Goal: Task Accomplishment & Management: Complete application form

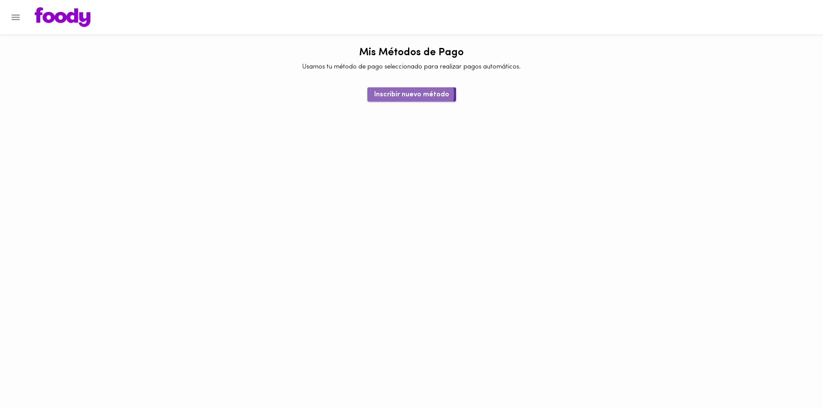
click at [395, 94] on span "Inscribir nuevo método" at bounding box center [411, 95] width 75 height 8
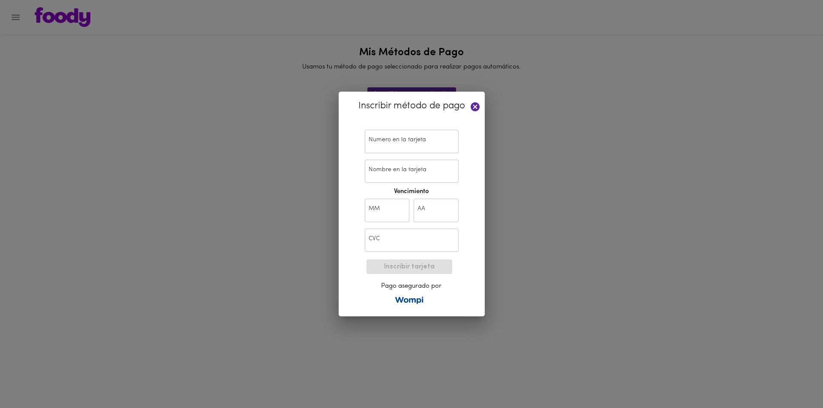
click at [478, 105] on icon at bounding box center [475, 106] width 9 height 9
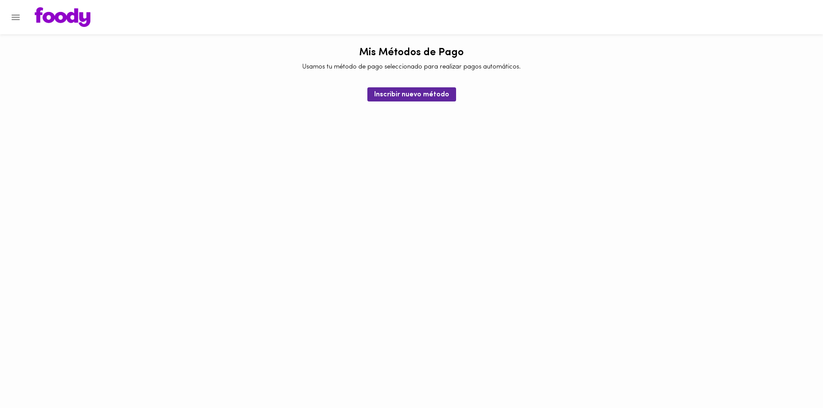
click at [2, 16] on div at bounding box center [4, 204] width 9 height 408
click at [14, 18] on icon "Menu" at bounding box center [16, 18] width 8 height 6
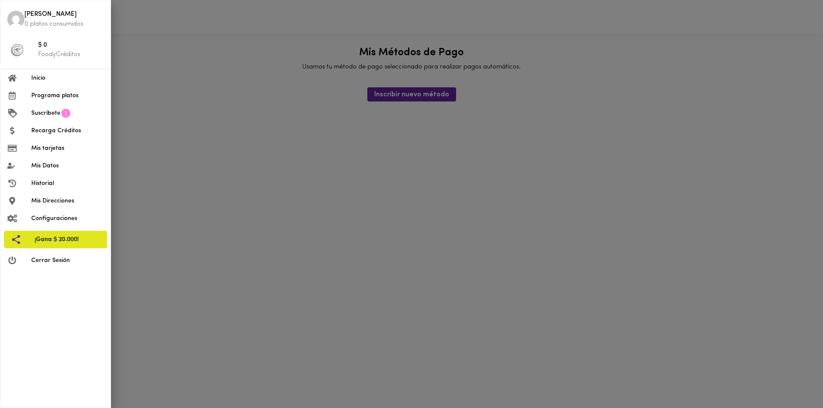
click at [56, 150] on span "Mis tarjetas" at bounding box center [67, 148] width 72 height 9
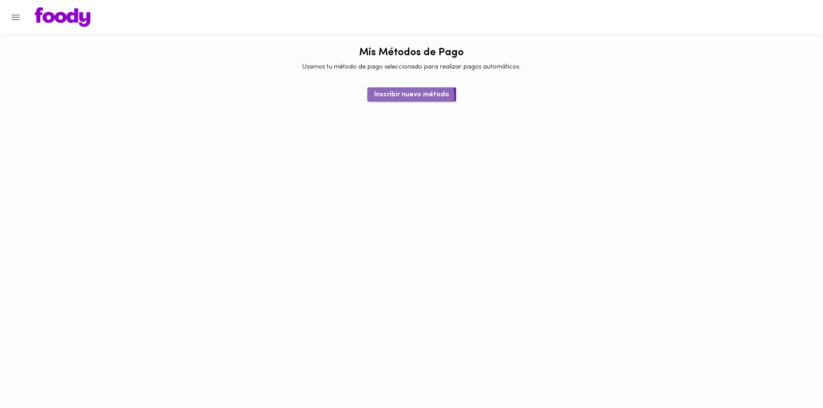
click at [410, 97] on span "Inscribir nuevo método" at bounding box center [411, 95] width 75 height 8
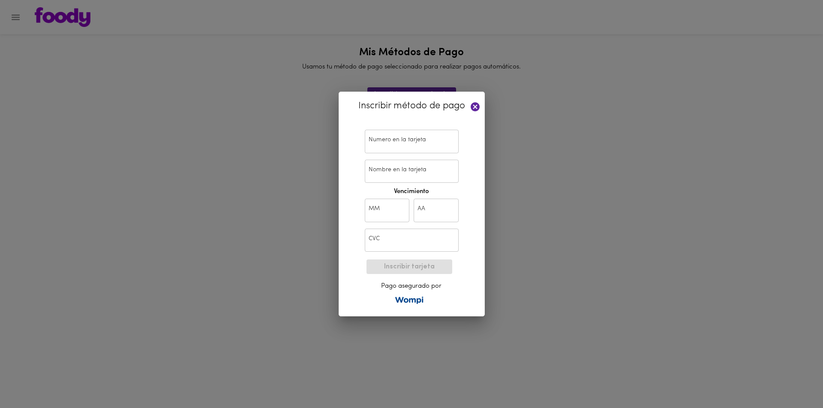
click at [417, 133] on input "text" at bounding box center [412, 142] width 94 height 24
type input "[CREDIT_CARD_NUMBER]"
type input "[PERSON_NAME]"
type input "12"
type input "29"
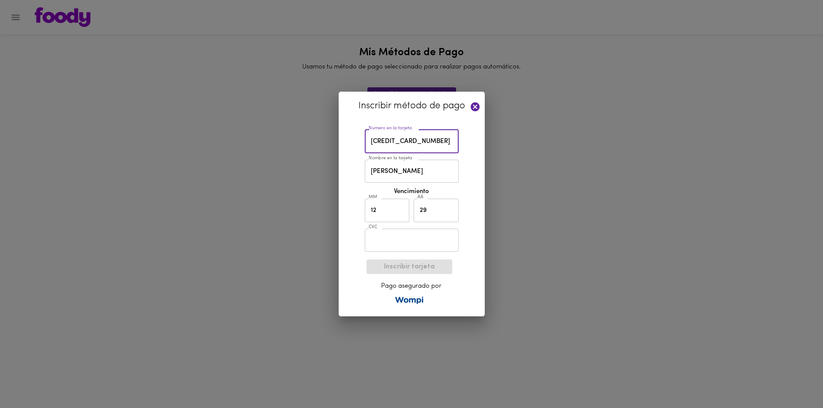
type input "481"
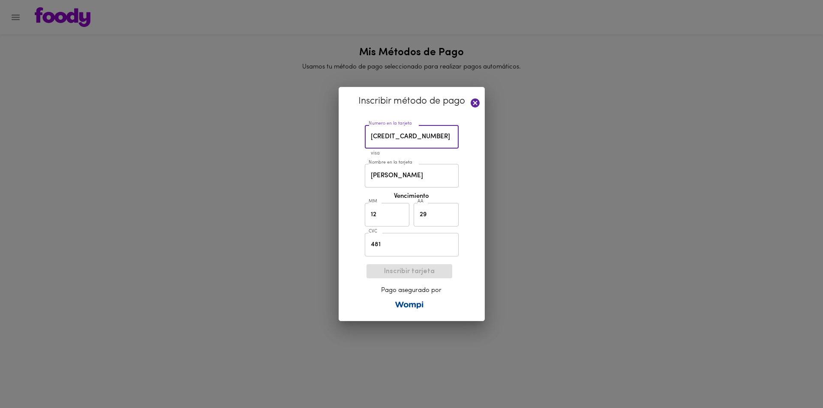
click at [480, 196] on div "Inscribir método de pago Numero en la tarjeta [CREDIT_CARD_NUMBER] Numero en la…" at bounding box center [412, 204] width 146 height 234
click at [412, 272] on span "Inscribir tarjeta" at bounding box center [409, 272] width 72 height 8
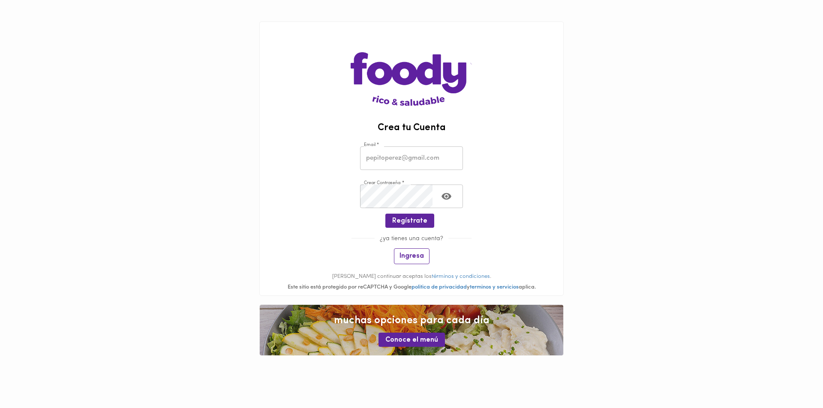
type input "juandagomat@gmail.com"
click at [410, 259] on span "Ingresa" at bounding box center [411, 256] width 24 height 8
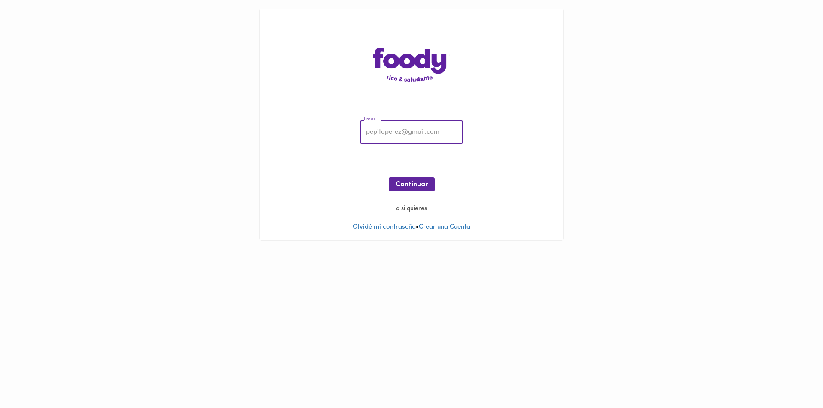
click at [408, 121] on input "email" at bounding box center [411, 133] width 103 height 24
type input "juandagomat@gmail.com"
click at [417, 182] on span "Continuar" at bounding box center [412, 185] width 32 height 8
click at [417, 182] on span "Ingresar" at bounding box center [411, 185] width 27 height 8
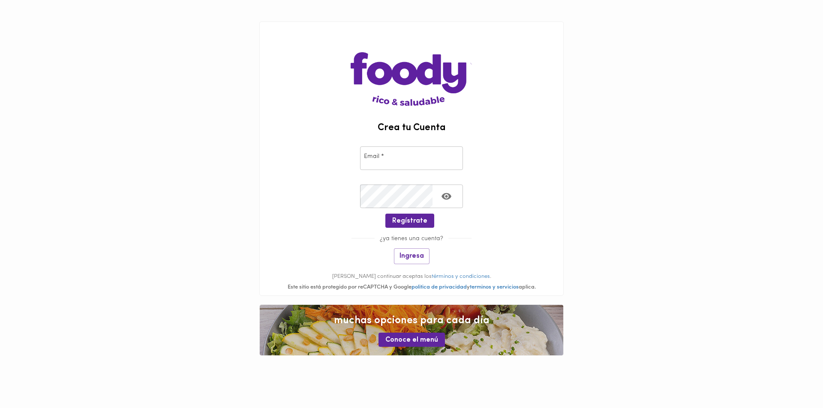
type input "juandagomat@gmail.com"
click at [415, 257] on span "Ingresa" at bounding box center [411, 256] width 24 height 8
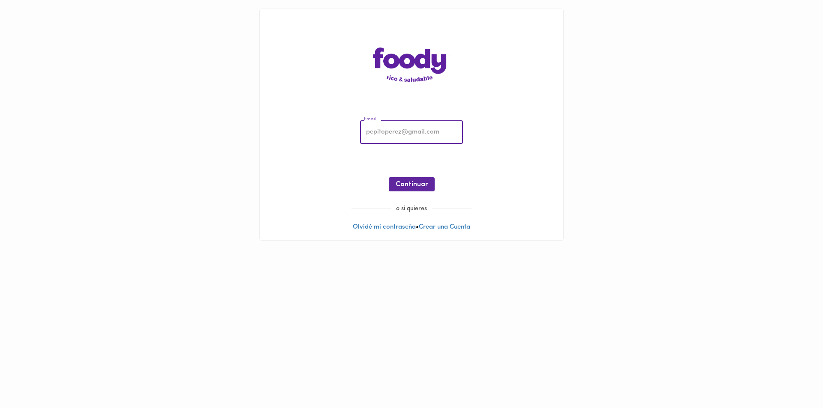
click at [399, 134] on input "email" at bounding box center [411, 133] width 103 height 24
type input "juandagomat@gmail.com"
click at [417, 185] on span "Continuar" at bounding box center [412, 185] width 32 height 8
drag, startPoint x: 420, startPoint y: 156, endPoint x: 420, endPoint y: 163, distance: 6.4
click at [420, 156] on div "Email juandagomat@gmail.com Email Contraseña Contraseña ¡Oops! Recuperar Clave …" at bounding box center [411, 158] width 286 height 93
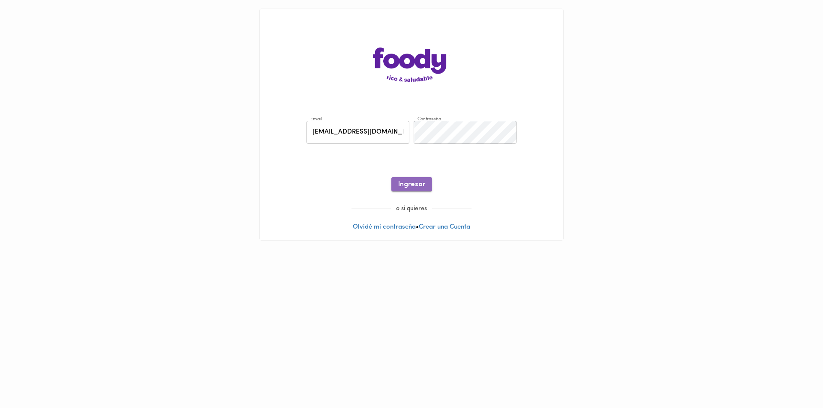
click at [420, 189] on span "Ingresar" at bounding box center [411, 185] width 27 height 8
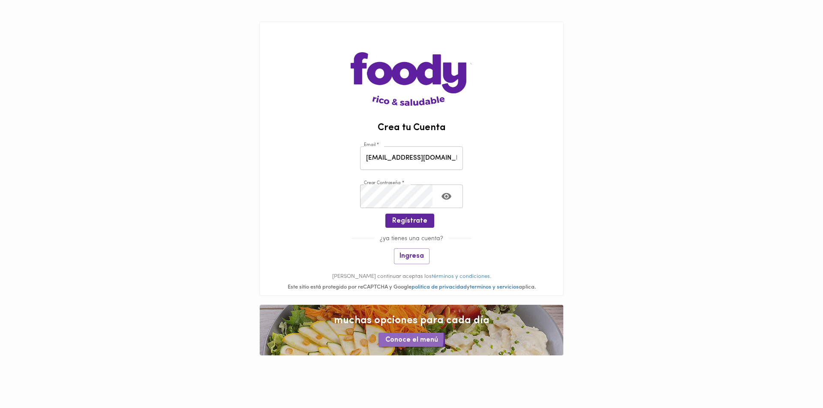
click at [393, 338] on span "Conoce el menú" at bounding box center [411, 340] width 53 height 8
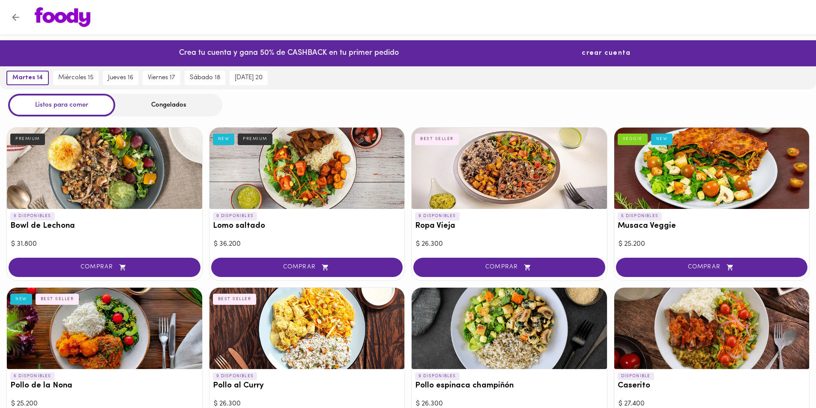
click at [606, 51] on span "crear cuenta" at bounding box center [606, 53] width 49 height 8
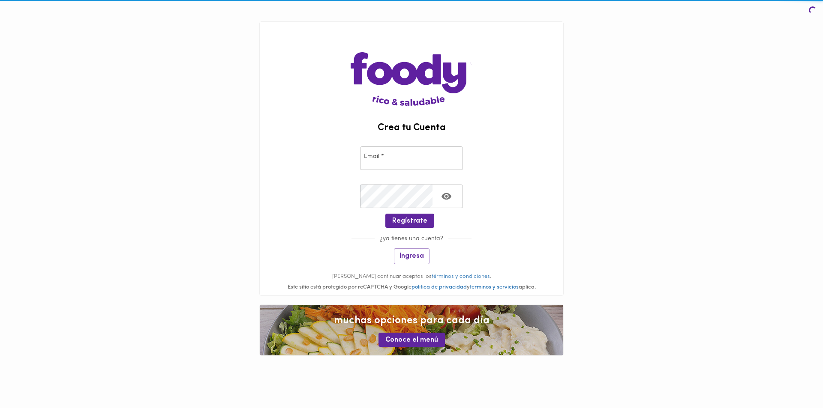
type input "juandagomat@gmail.com"
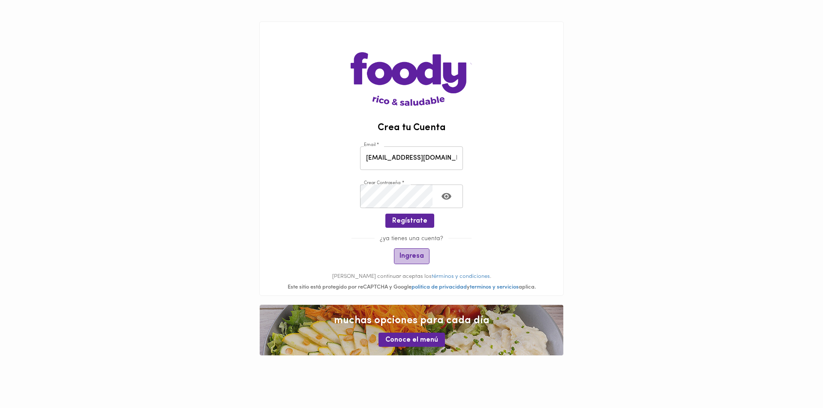
click at [411, 259] on span "Ingresa" at bounding box center [411, 256] width 24 height 8
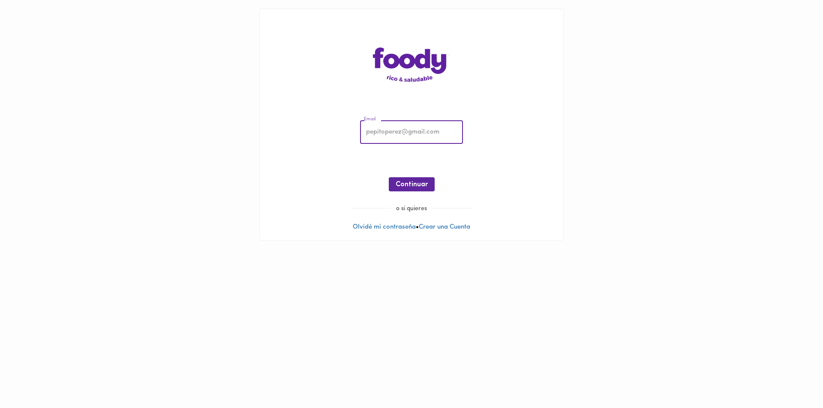
click at [397, 136] on input "email" at bounding box center [411, 133] width 103 height 24
type input "juandagomat@gmail.com"
click at [419, 189] on span "Continuar" at bounding box center [412, 185] width 32 height 8
click at [412, 186] on span "Ingresar" at bounding box center [411, 185] width 27 height 8
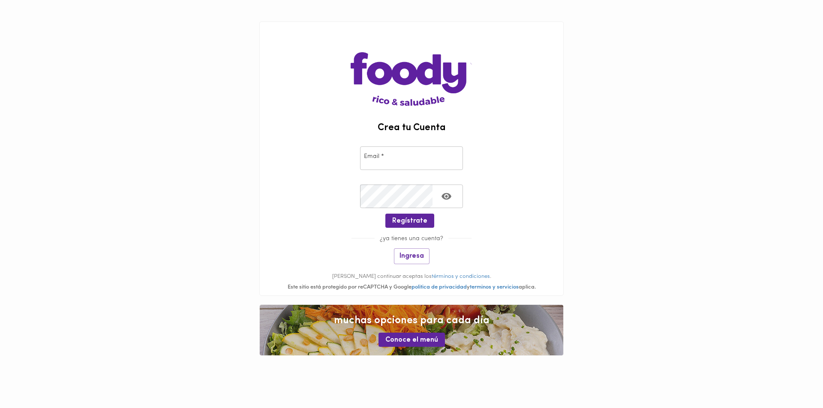
type input "juandagomat@gmail.com"
